Goal: Task Accomplishment & Management: Use online tool/utility

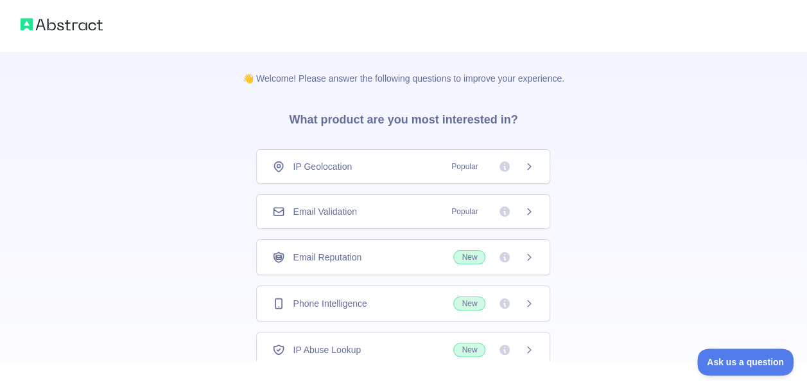
scroll to position [64, 0]
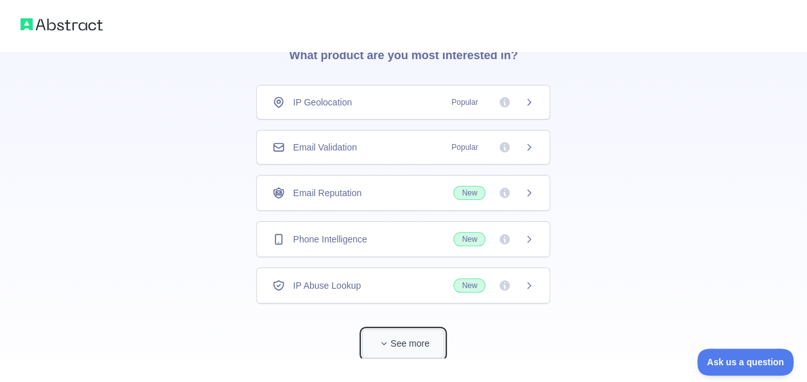
click at [412, 352] on button "See more" at bounding box center [403, 343] width 82 height 29
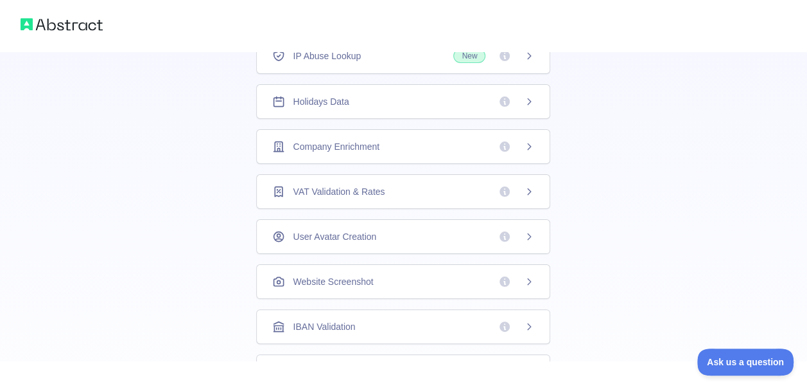
scroll to position [321, 0]
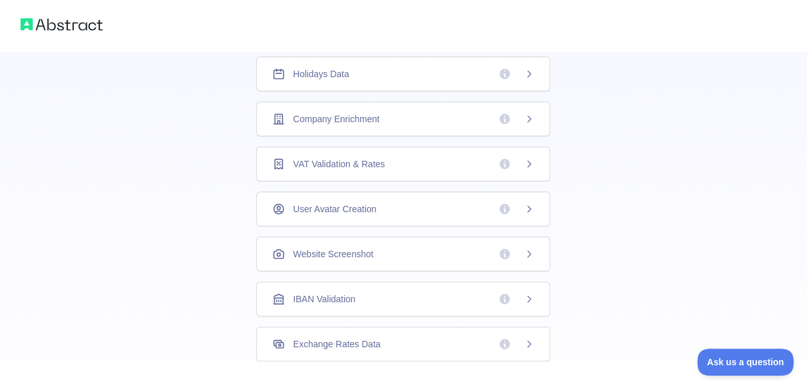
click at [358, 247] on span "Website Screenshot" at bounding box center [333, 253] width 80 height 13
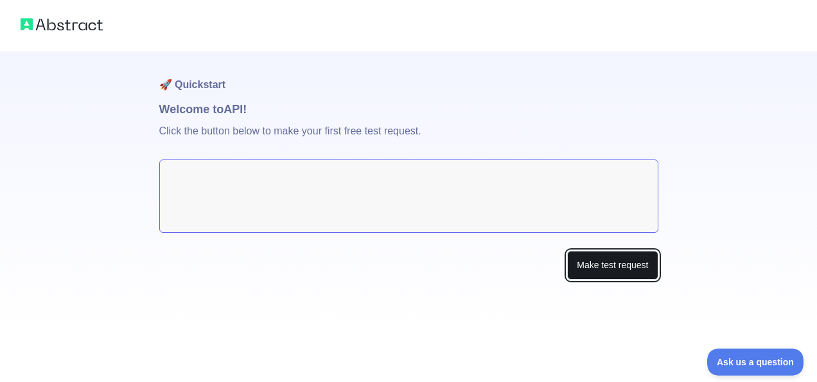
click at [610, 263] on button "Make test request" at bounding box center [612, 264] width 91 height 29
click at [435, 292] on div "🚀 Quickstart Welcome to API! Click the button below to make your first free tes…" at bounding box center [408, 190] width 499 height 279
click at [263, 164] on textarea at bounding box center [408, 195] width 499 height 73
click at [253, 179] on textarea at bounding box center [408, 195] width 499 height 73
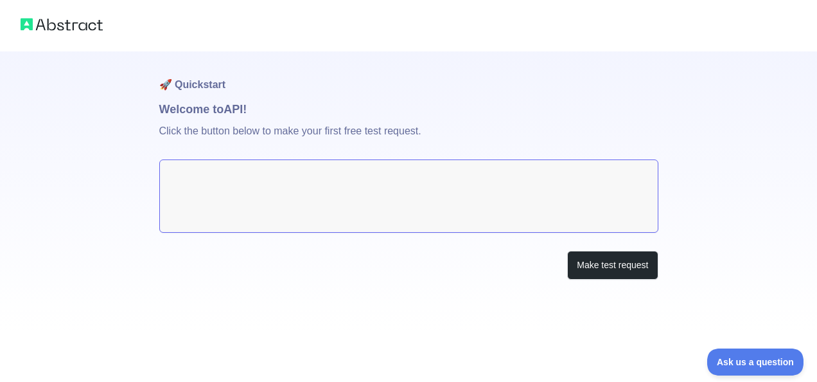
click at [236, 102] on h1 "Welcome to API!" at bounding box center [408, 109] width 499 height 18
click at [254, 136] on p "Click the button below to make your first free test request." at bounding box center [408, 138] width 499 height 41
click at [427, 130] on p "Click the button below to make your first free test request." at bounding box center [408, 138] width 499 height 41
click at [649, 268] on button "Make test request" at bounding box center [612, 264] width 91 height 29
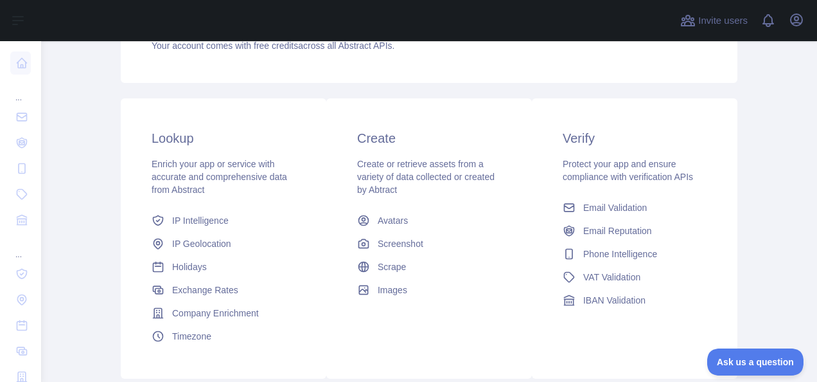
scroll to position [193, 0]
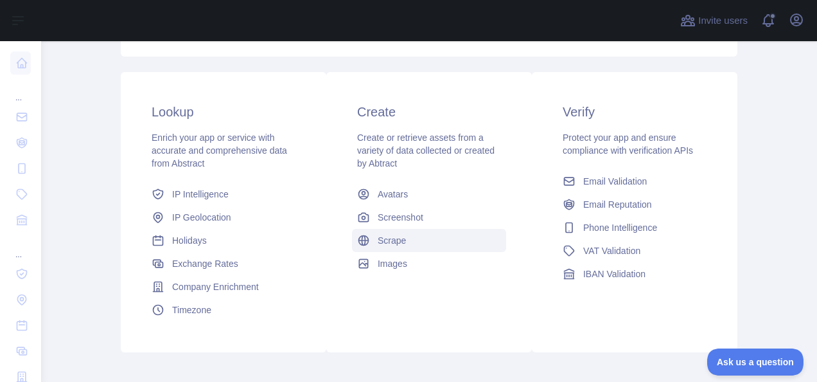
click at [395, 243] on span "Scrape" at bounding box center [392, 240] width 28 height 13
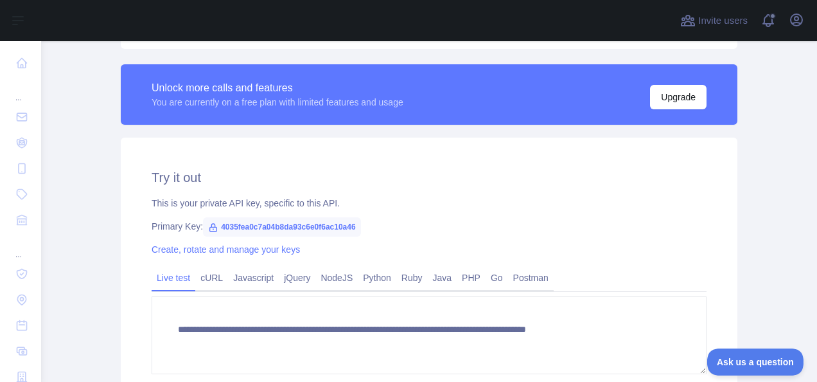
scroll to position [321, 0]
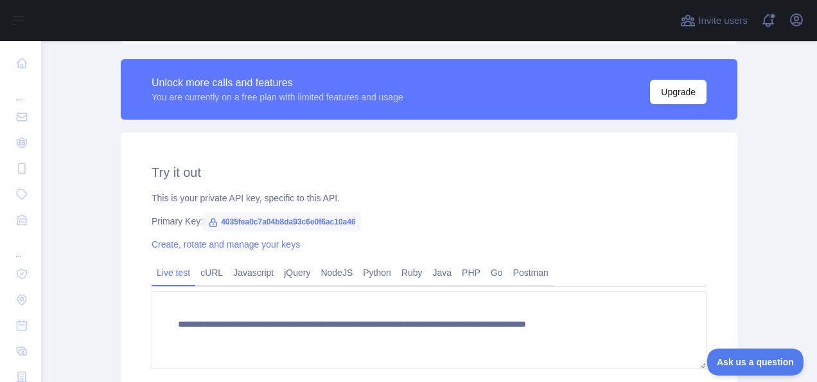
click at [283, 221] on span "4035fea0c7a04b8da93c6e0f6ac10a46" at bounding box center [282, 221] width 158 height 19
copy span "4035fea0c7a04b8da93c6e0f6ac10a46"
click at [207, 269] on link "cURL" at bounding box center [211, 272] width 33 height 21
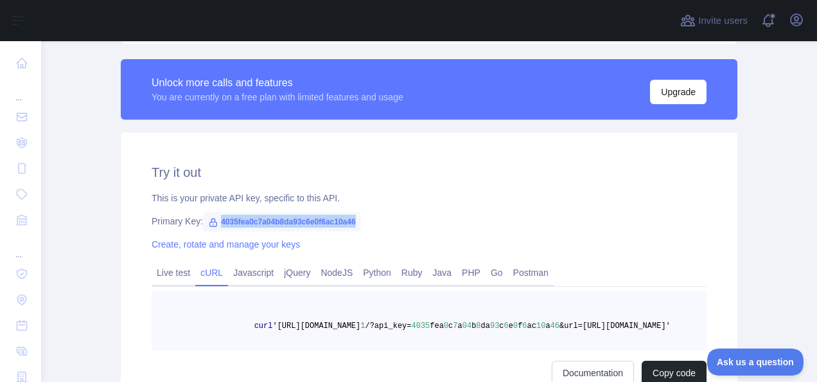
drag, startPoint x: 480, startPoint y: 332, endPoint x: 238, endPoint y: 329, distance: 242.8
click at [238, 329] on pre "curl 'https://scrape.abstractapi.com/v 1 /?api_key= 4035 fea 0 c 7 a 04 b 8 da …" at bounding box center [429, 320] width 555 height 59
drag, startPoint x: 238, startPoint y: 329, endPoint x: 252, endPoint y: 329, distance: 14.1
copy span "curl 'https://scrape.abstractapi.com/v 1 /?api_key= 4035 fea 0 c 7 a 04 b 8 da …"
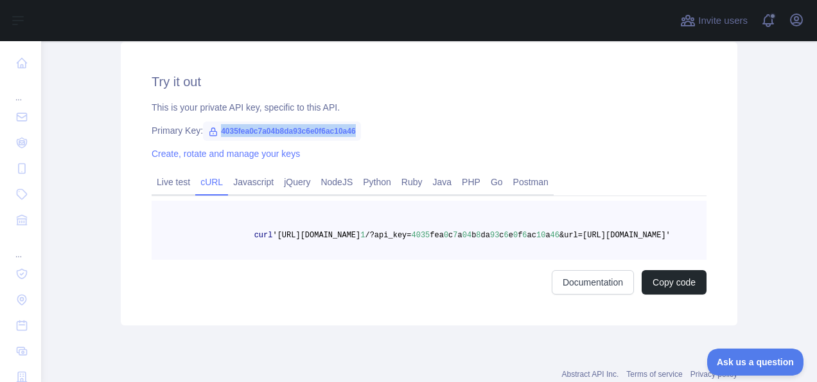
scroll to position [331, 0]
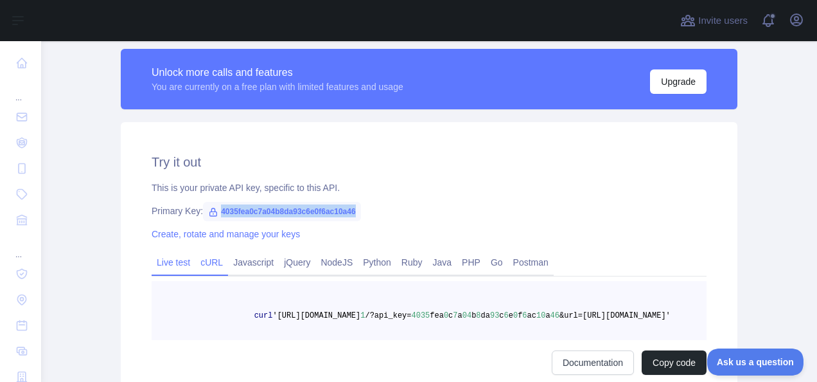
click at [164, 263] on link "Live test" at bounding box center [174, 262] width 44 height 21
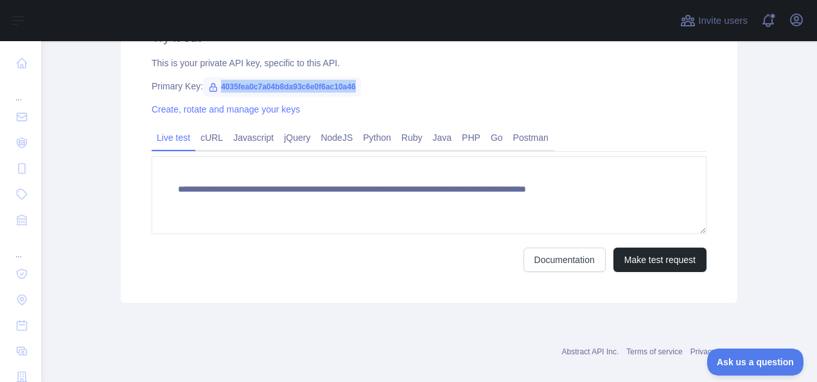
scroll to position [460, 0]
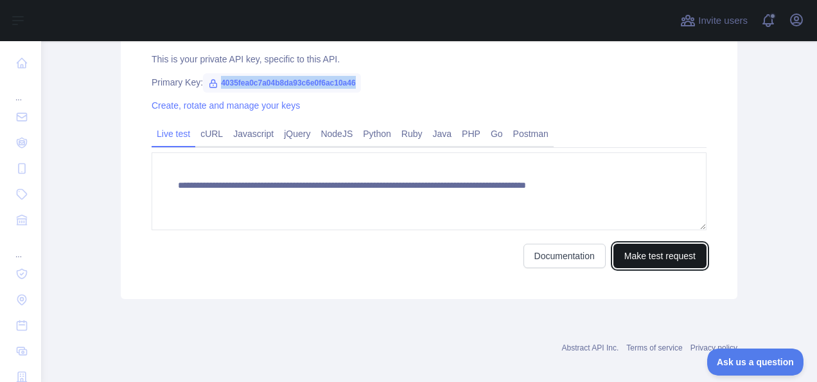
click at [646, 260] on button "Make test request" at bounding box center [659, 255] width 93 height 24
